Goal: Find specific page/section: Find specific page/section

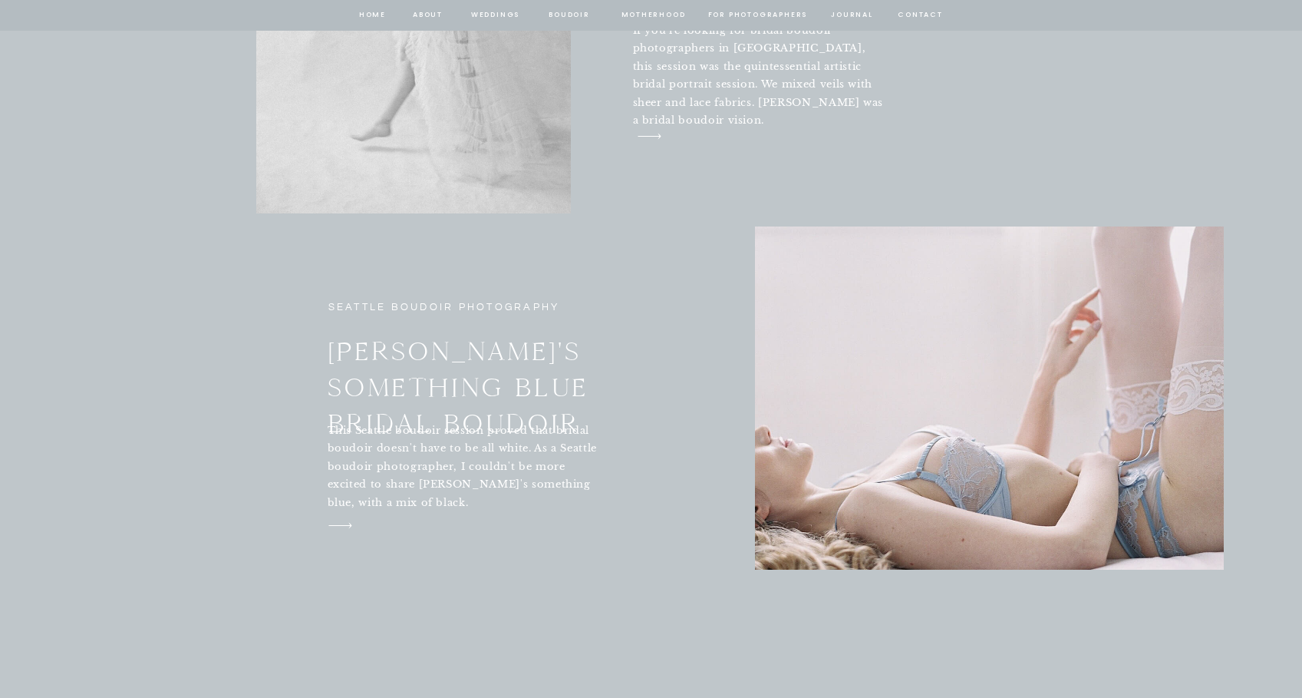
scroll to position [5447, 0]
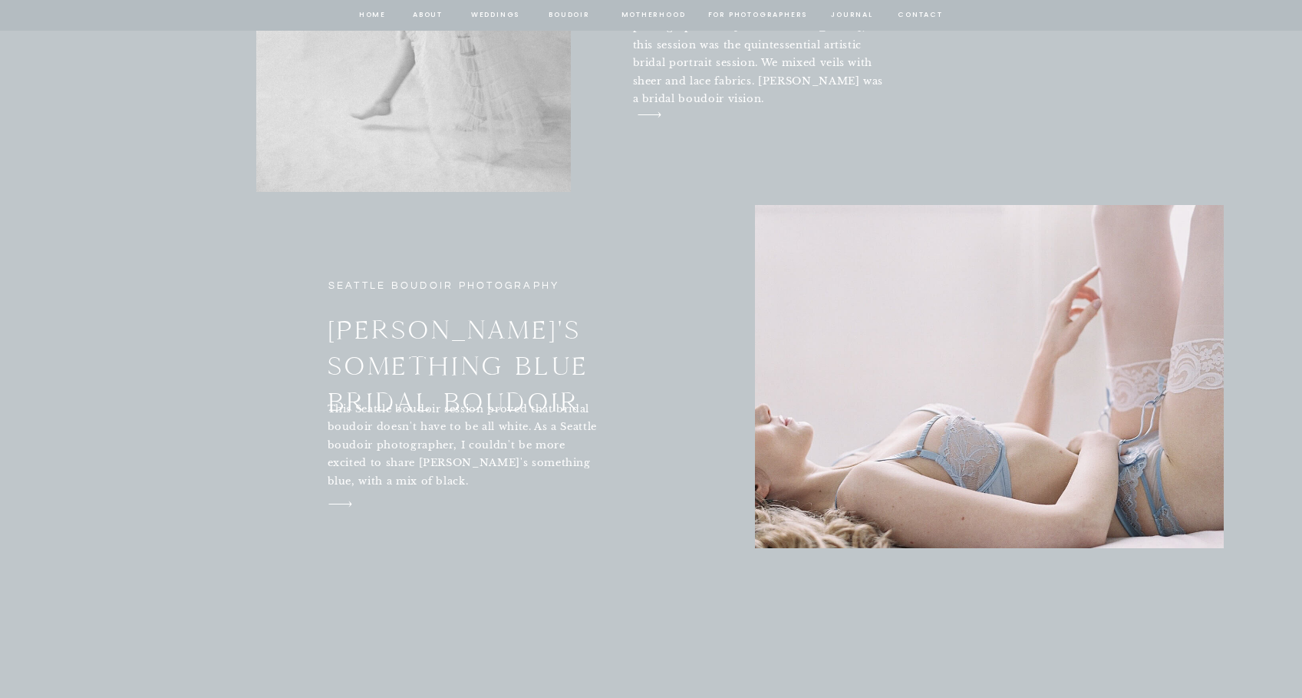
click at [808, 404] on div at bounding box center [989, 376] width 469 height 343
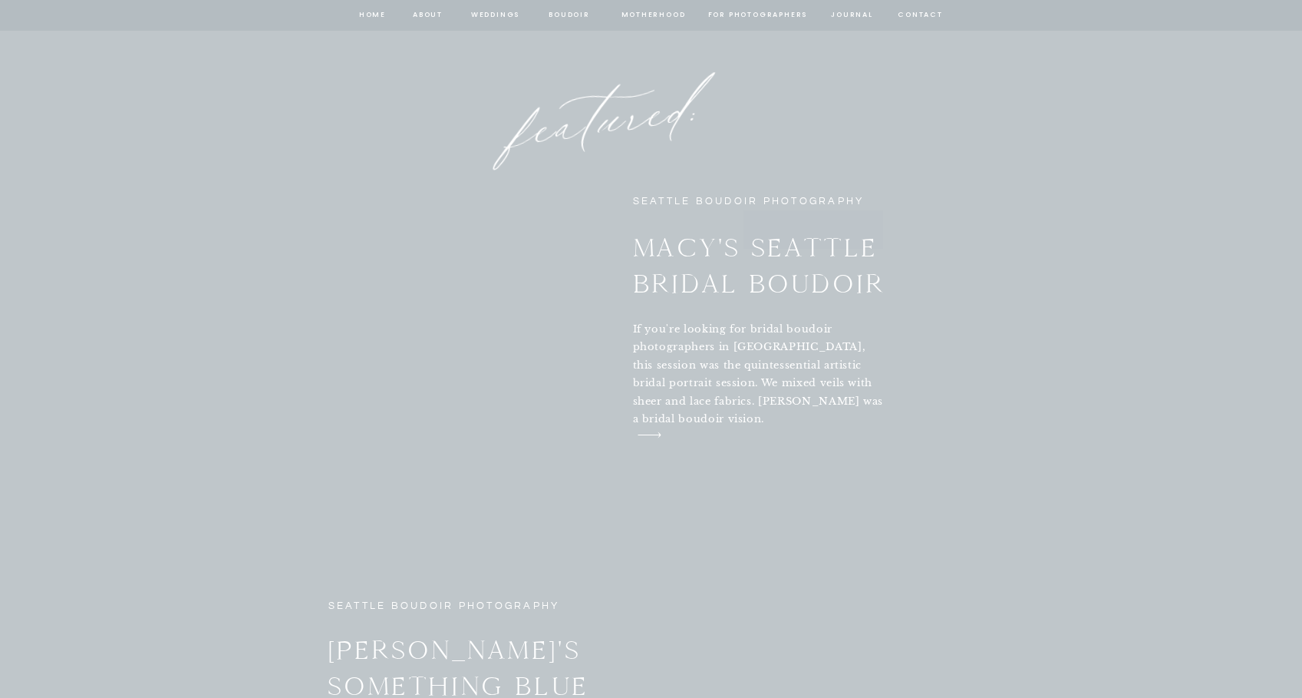
scroll to position [5141, 0]
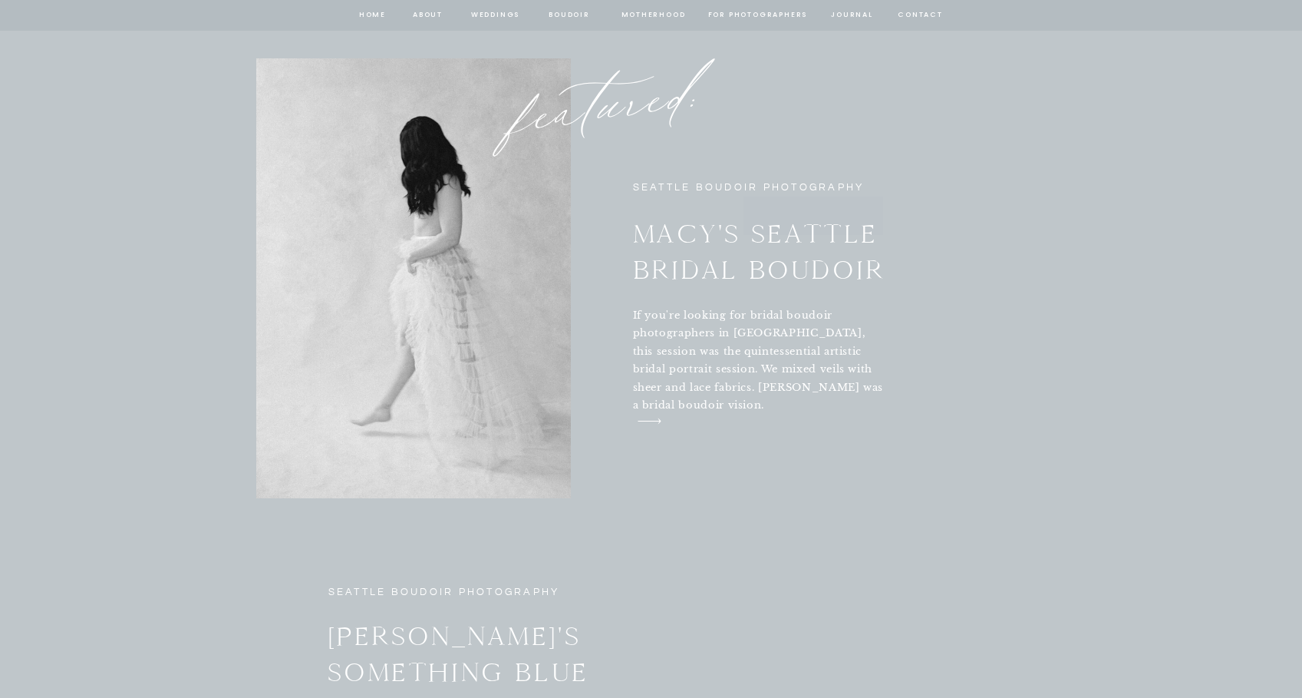
click at [640, 417] on icon "arrow" at bounding box center [649, 421] width 42 height 22
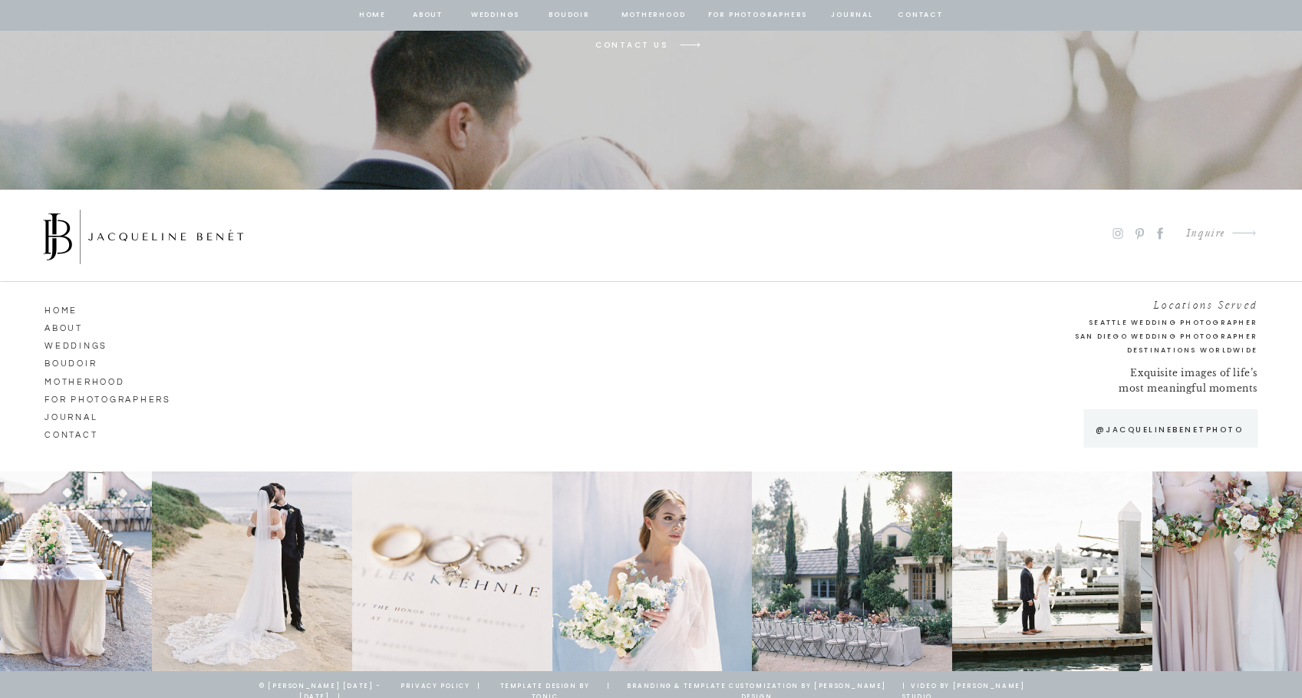
scroll to position [4560, 0]
click at [78, 361] on nav "Boudoir" at bounding box center [88, 362] width 87 height 14
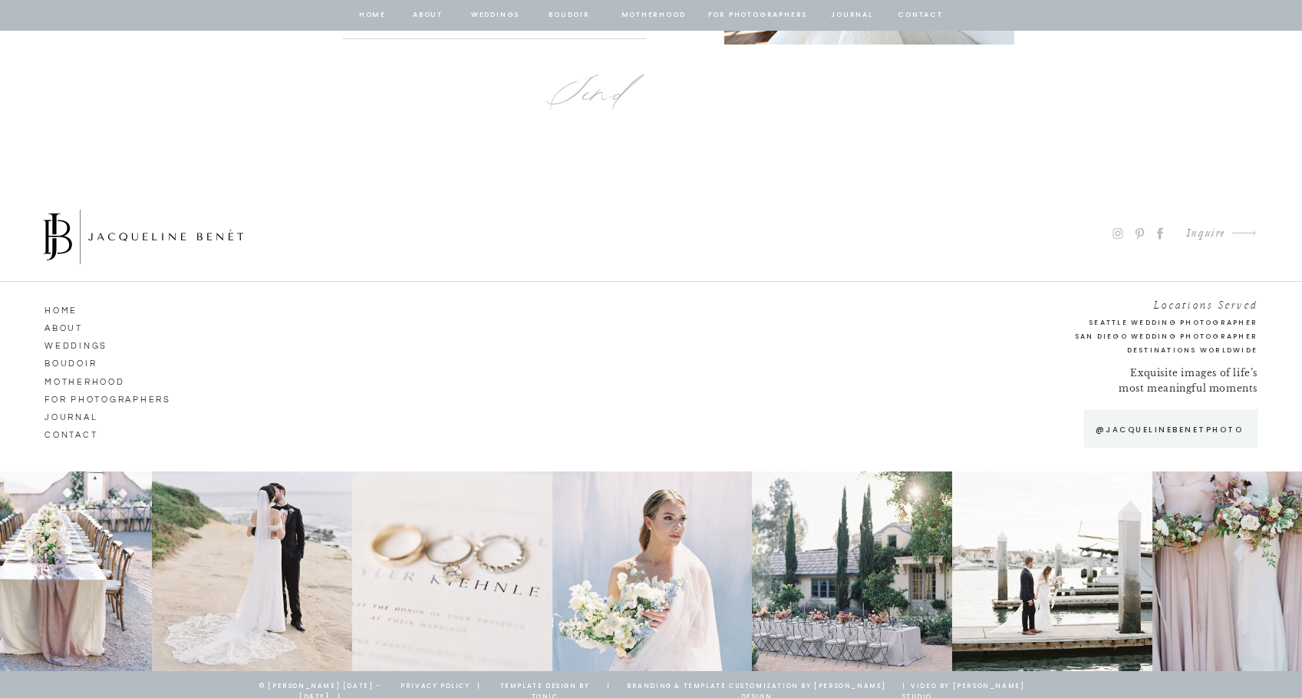
scroll to position [10051, 0]
